Goal: Task Accomplishment & Management: Use online tool/utility

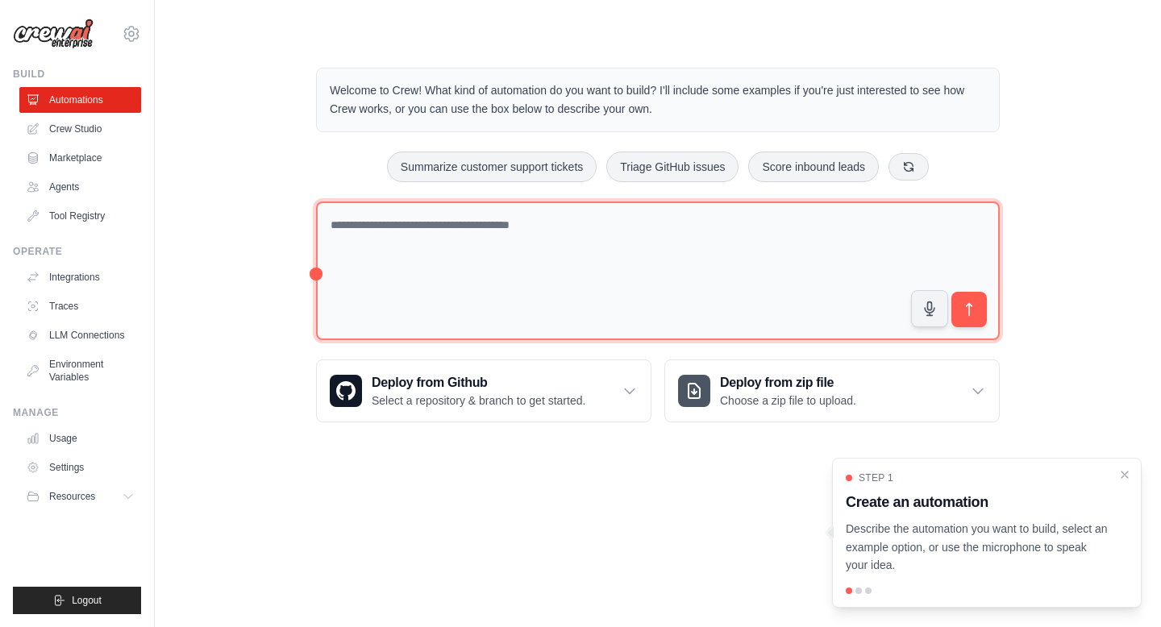
click at [405, 244] on textarea at bounding box center [658, 272] width 684 height 140
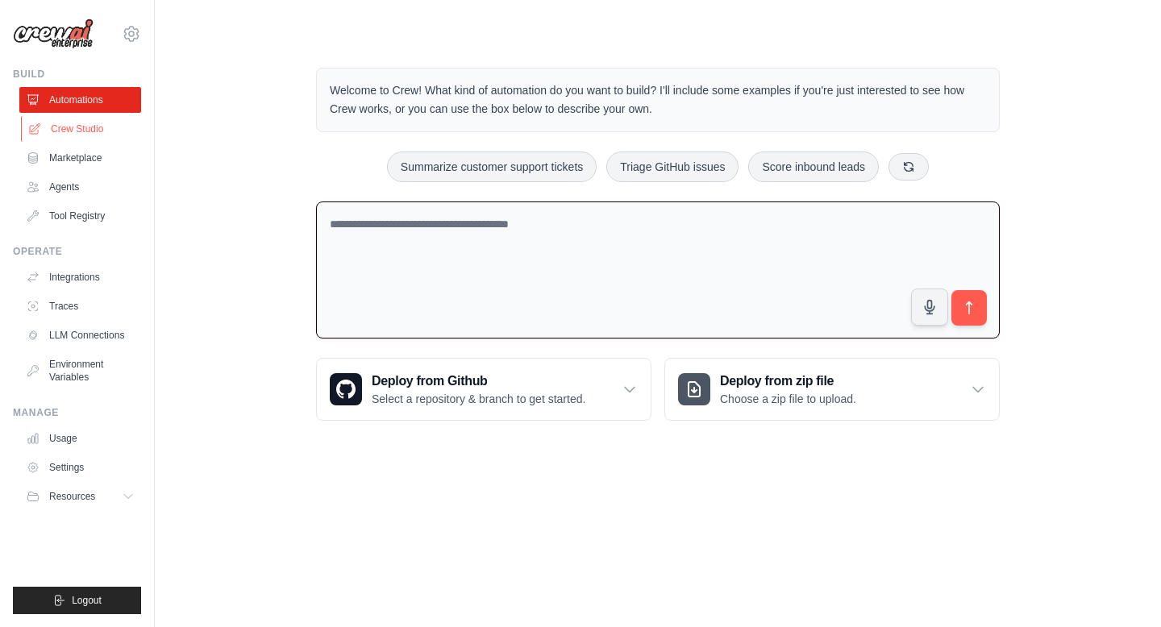
click at [82, 118] on link "Crew Studio" at bounding box center [82, 129] width 122 height 26
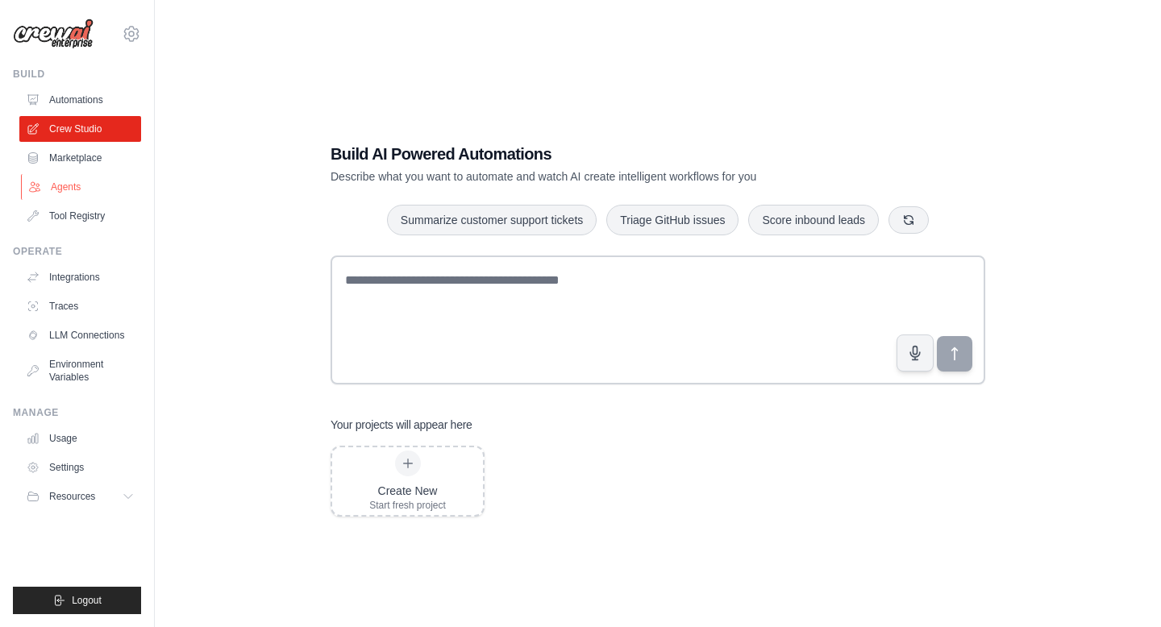
click at [59, 195] on link "Agents" at bounding box center [82, 187] width 122 height 26
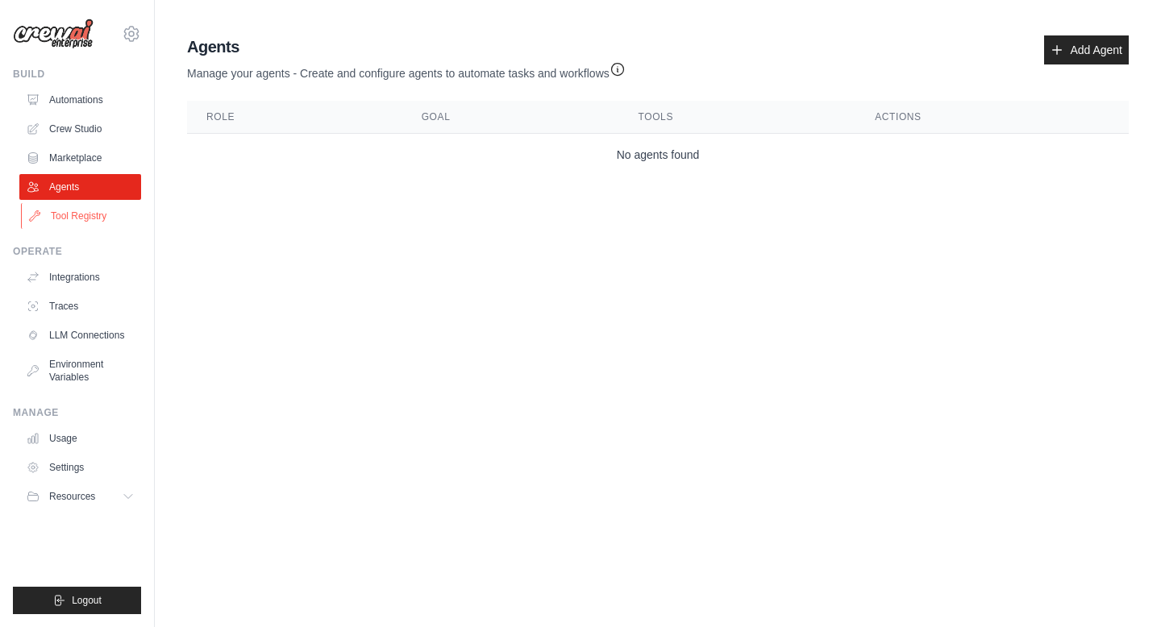
click at [74, 212] on link "Tool Registry" at bounding box center [82, 216] width 122 height 26
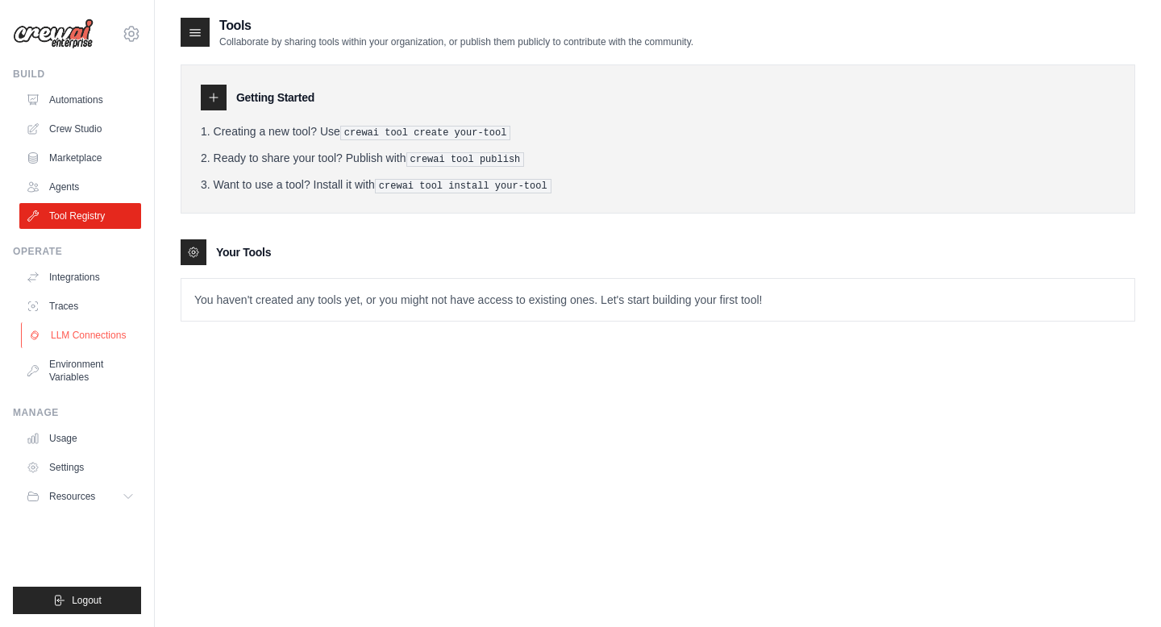
click at [78, 329] on link "LLM Connections" at bounding box center [82, 336] width 122 height 26
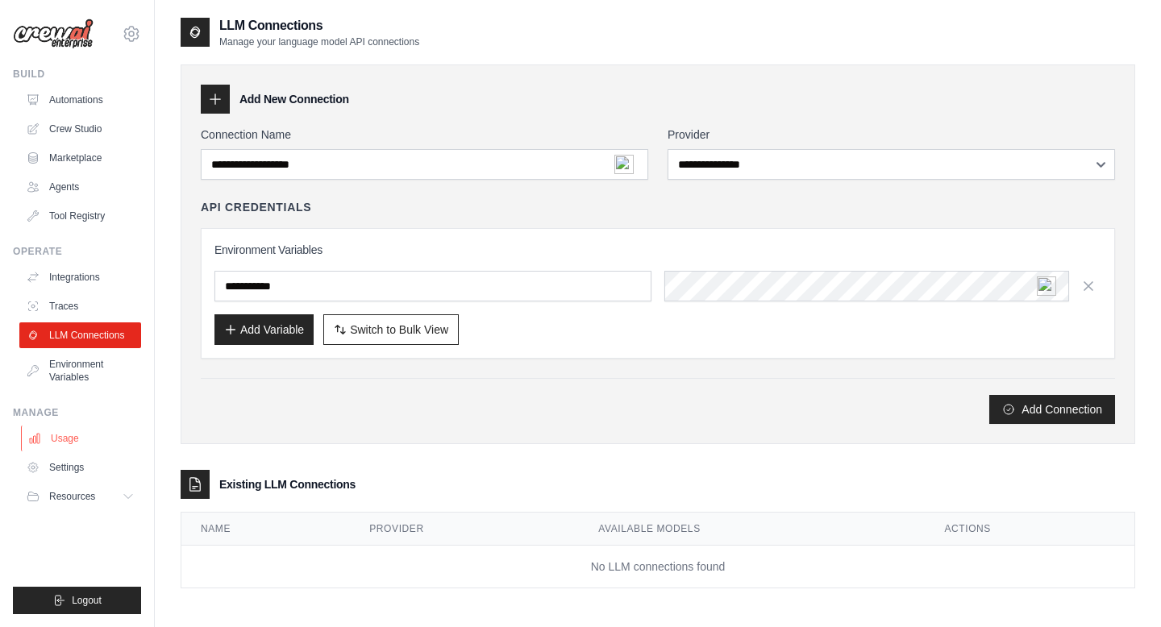
click at [73, 439] on link "Usage" at bounding box center [82, 439] width 122 height 26
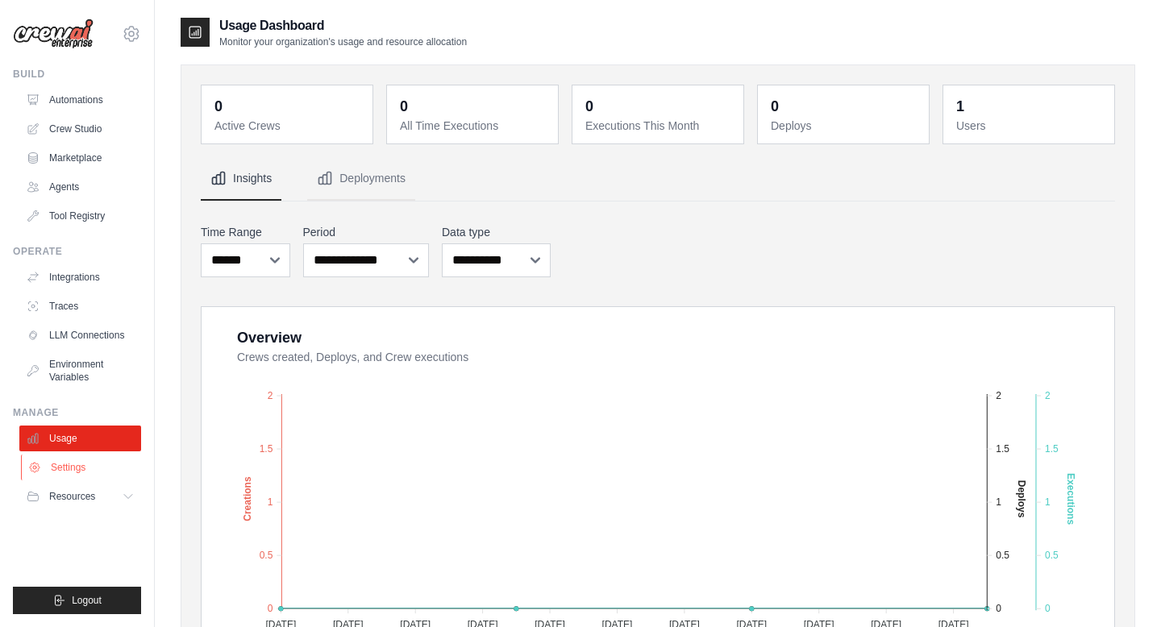
click at [74, 475] on link "Settings" at bounding box center [82, 468] width 122 height 26
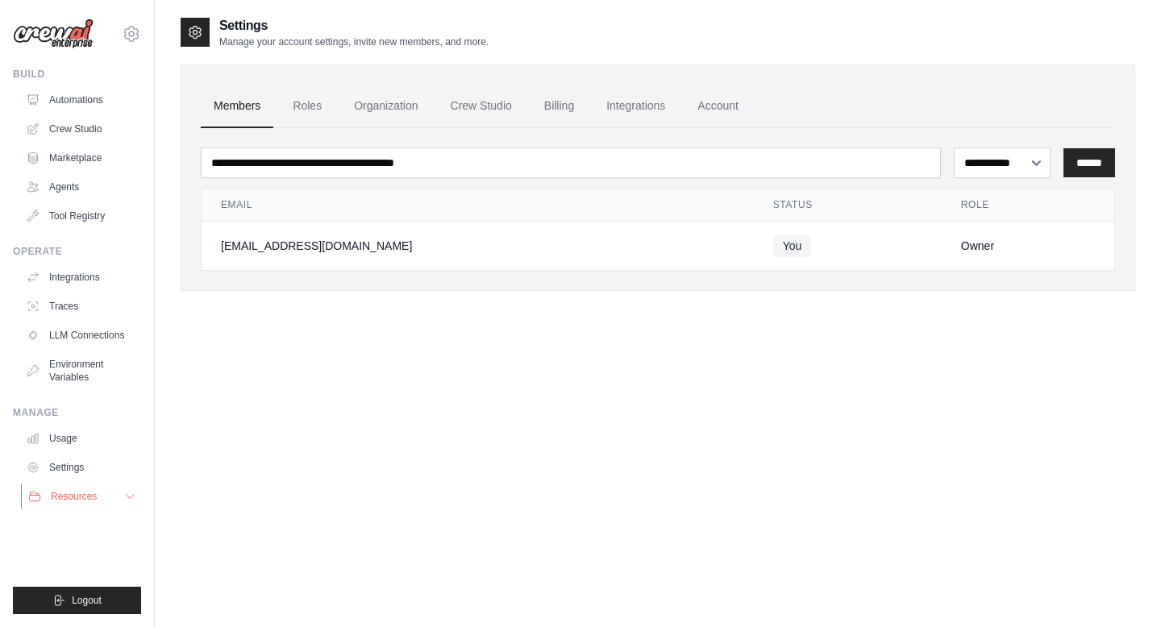
click at [74, 493] on span "Resources" at bounding box center [74, 496] width 46 height 13
click at [319, 110] on link "Roles" at bounding box center [307, 107] width 55 height 44
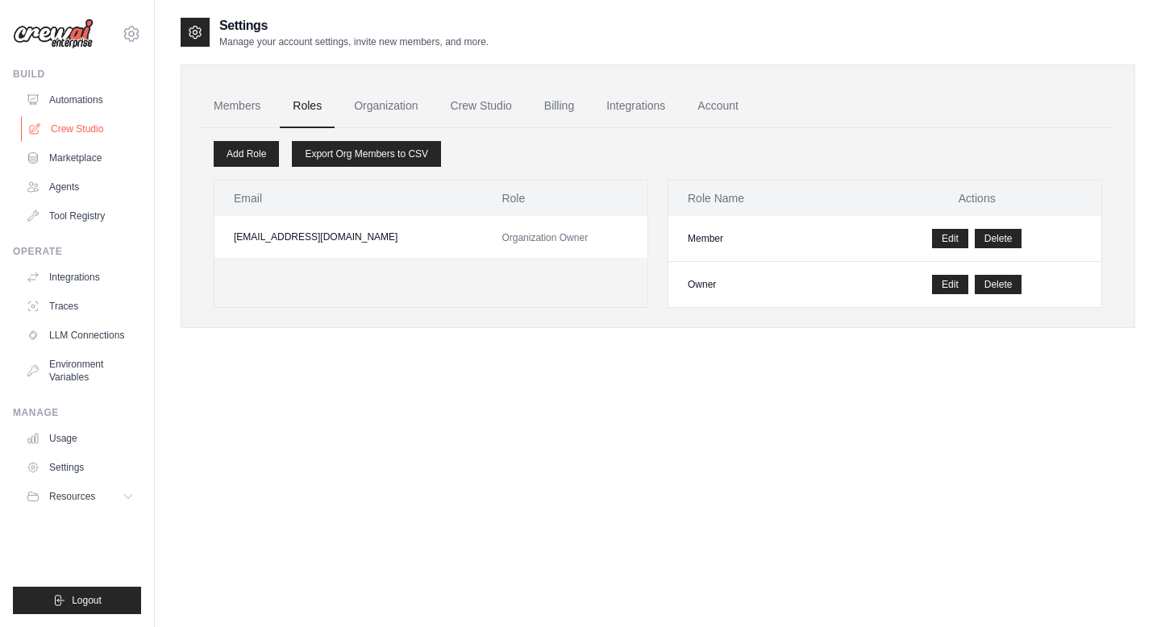
click at [75, 129] on link "Crew Studio" at bounding box center [82, 129] width 122 height 26
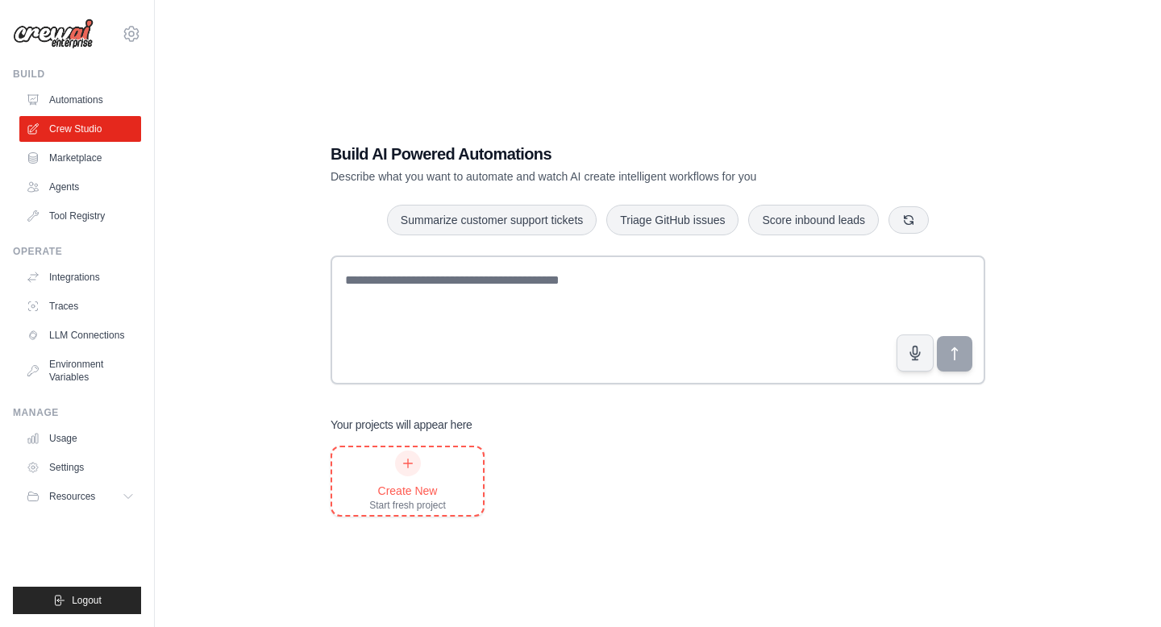
click at [409, 461] on icon at bounding box center [408, 463] width 13 height 13
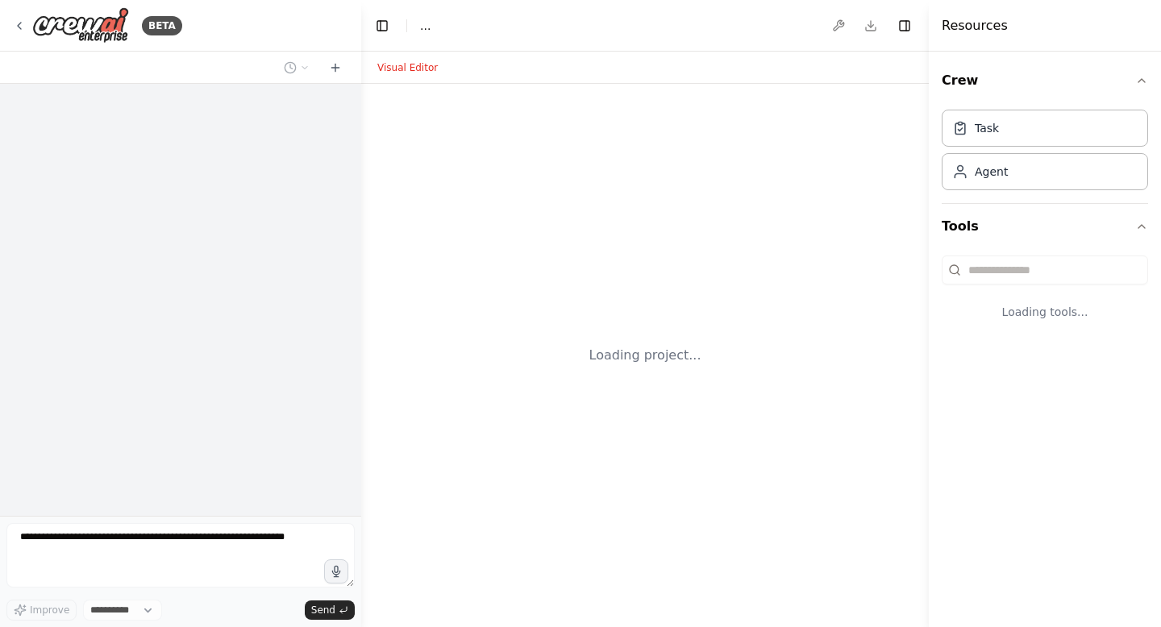
select select "****"
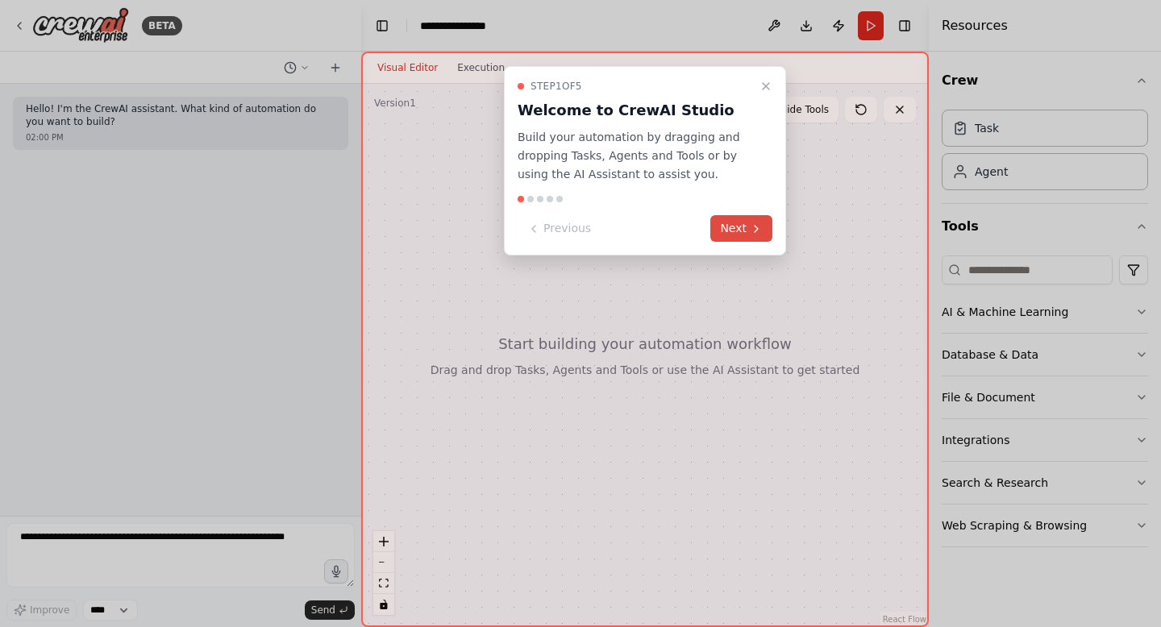
click at [731, 231] on button "Next" at bounding box center [741, 228] width 62 height 27
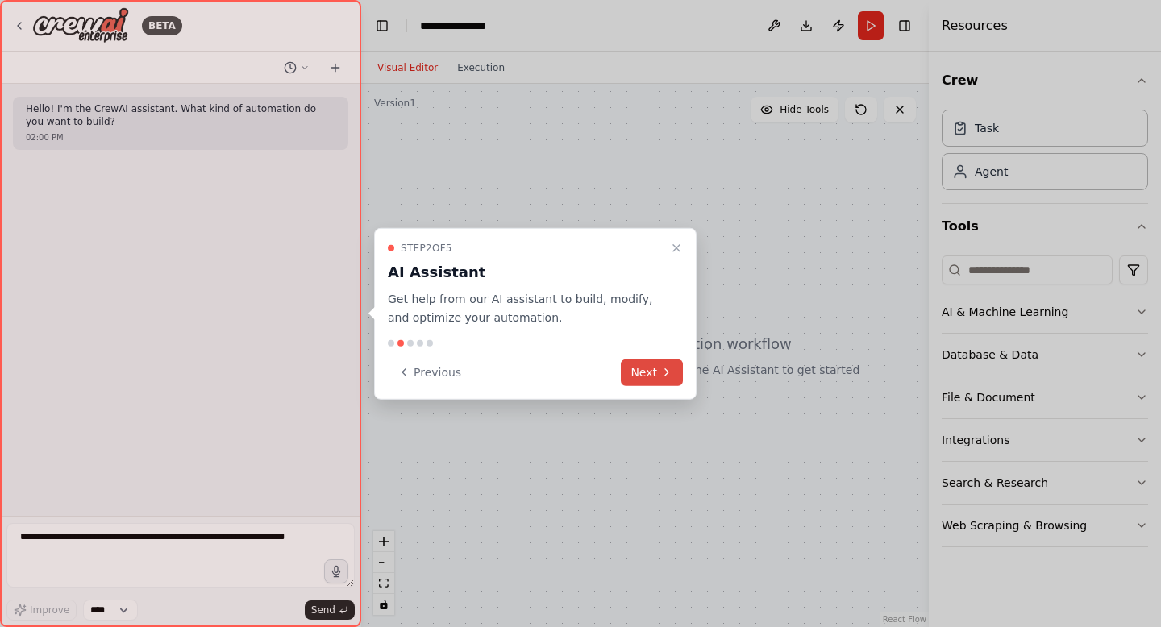
click at [653, 381] on button "Next" at bounding box center [652, 372] width 62 height 27
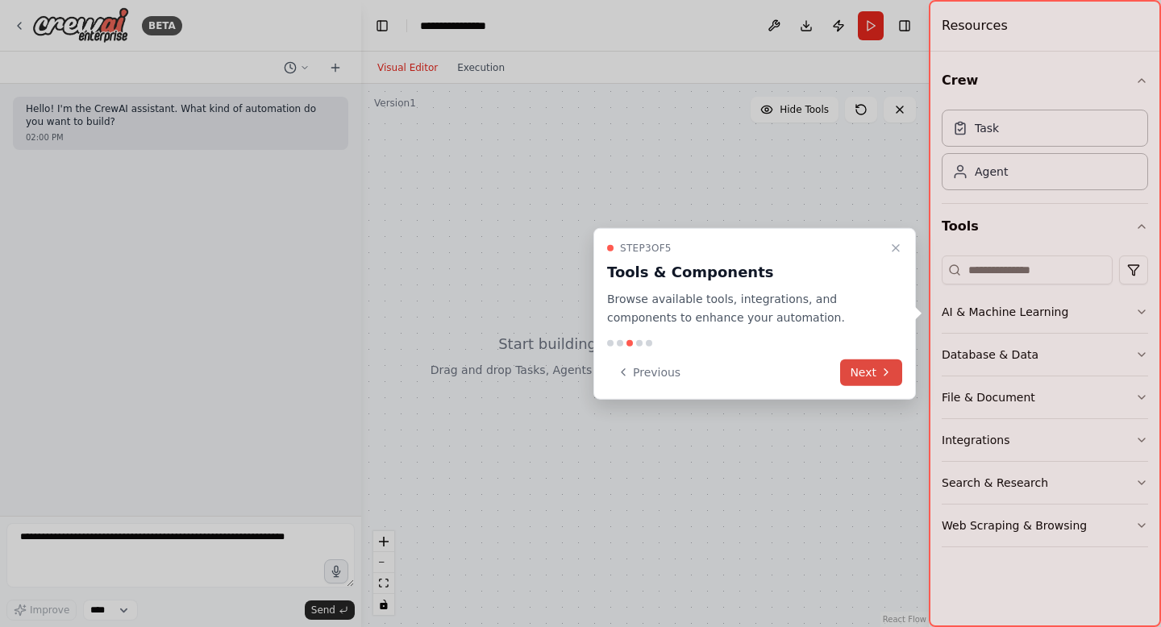
click at [860, 369] on button "Next" at bounding box center [871, 372] width 62 height 27
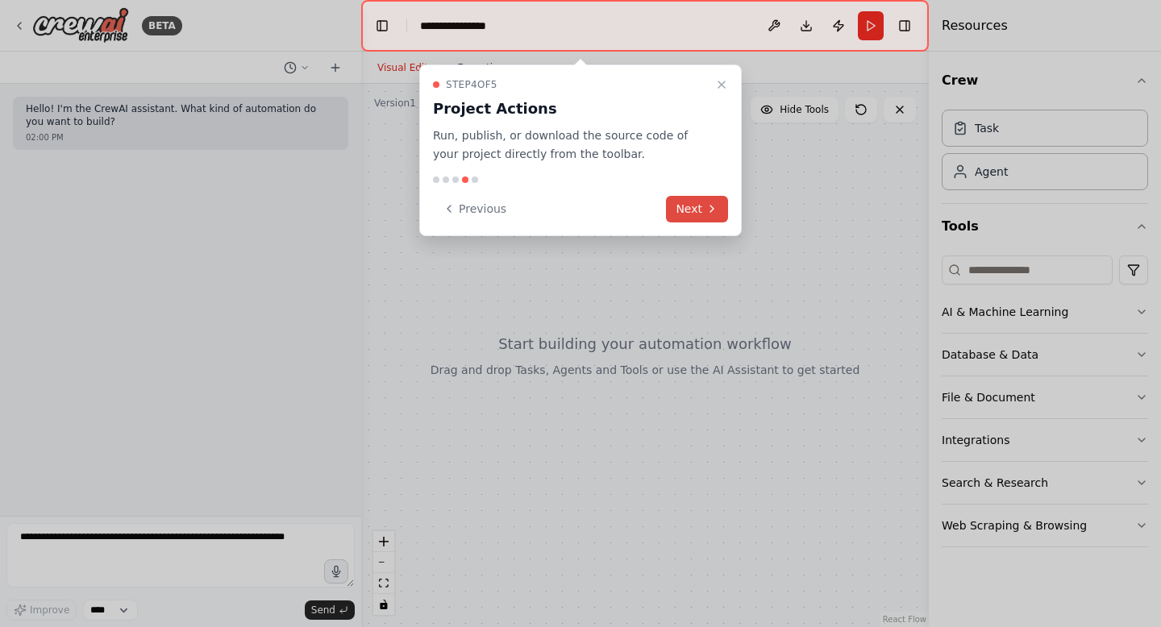
click at [703, 210] on button "Next" at bounding box center [697, 209] width 62 height 27
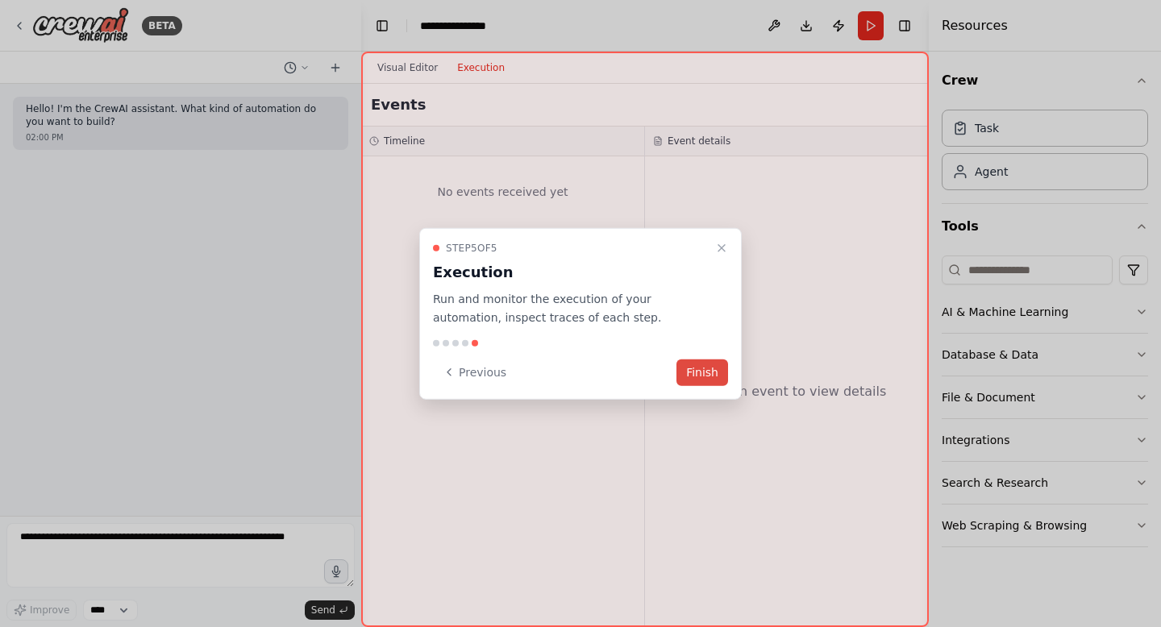
click at [708, 373] on button "Finish" at bounding box center [703, 372] width 52 height 27
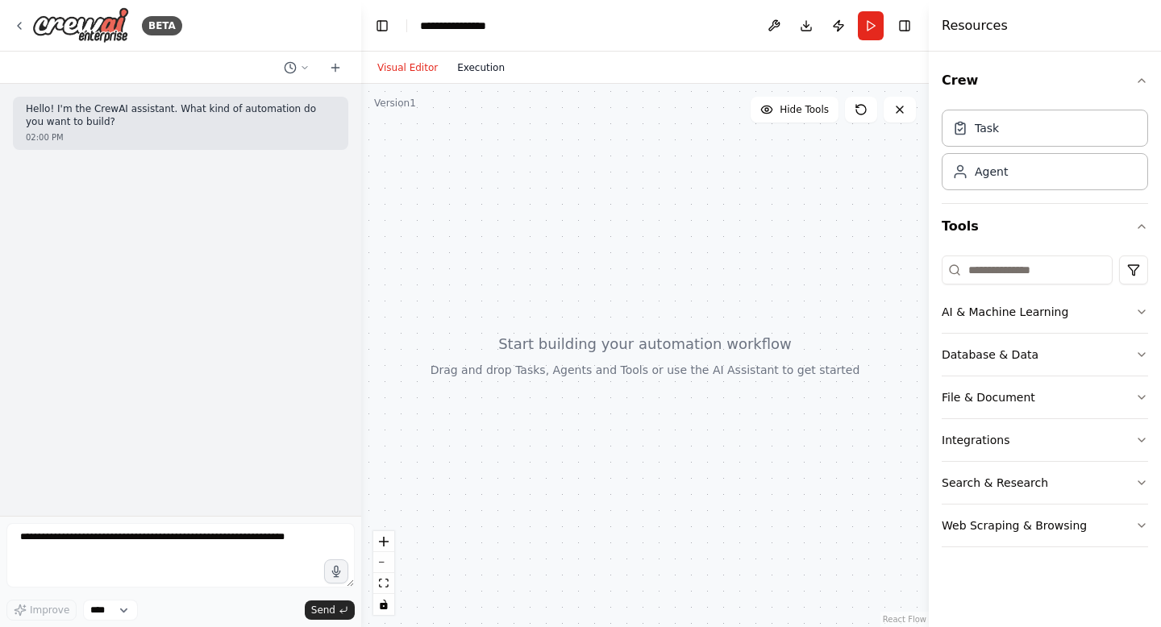
click at [483, 72] on button "Execution" at bounding box center [481, 67] width 67 height 19
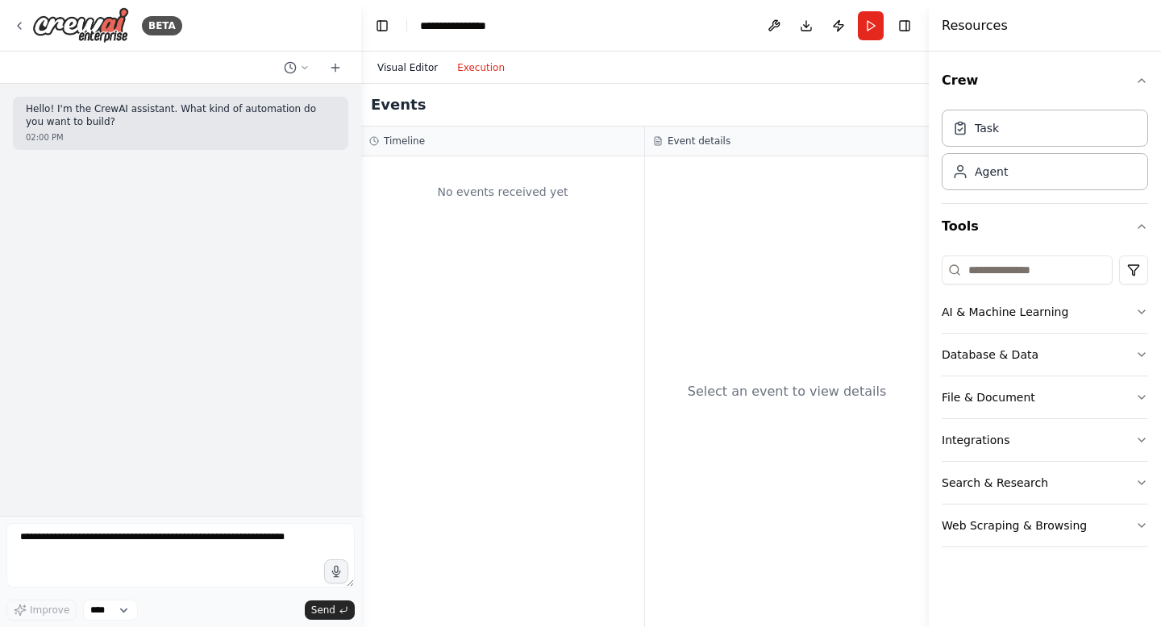
click at [399, 67] on button "Visual Editor" at bounding box center [408, 67] width 80 height 19
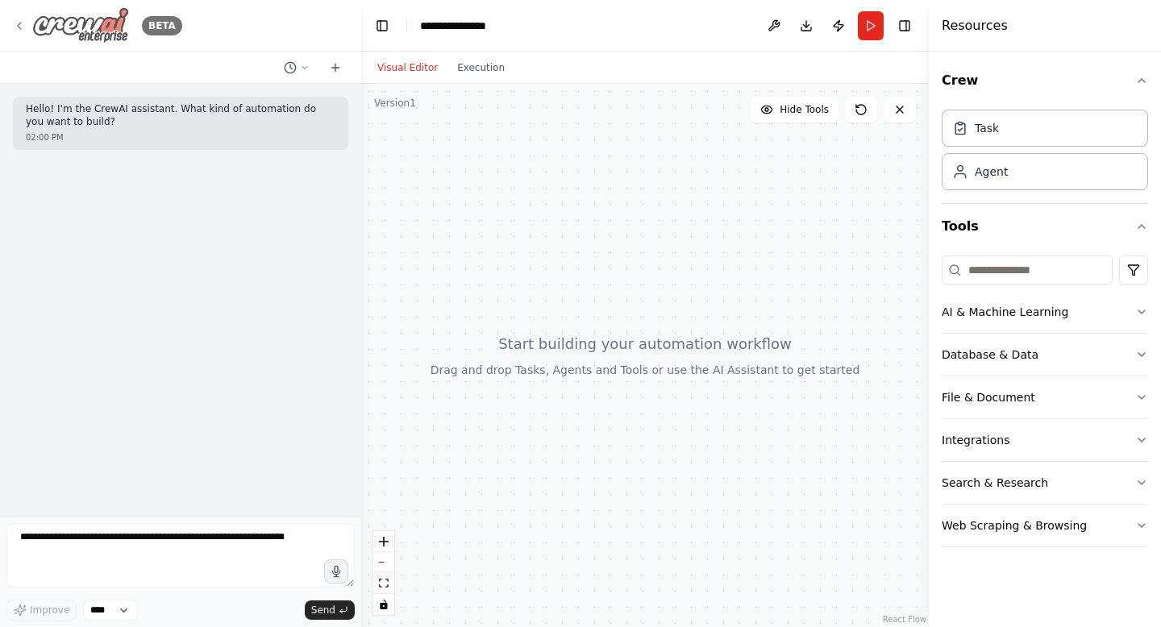
click at [95, 31] on img at bounding box center [80, 25] width 97 height 36
